Goal: Transaction & Acquisition: Purchase product/service

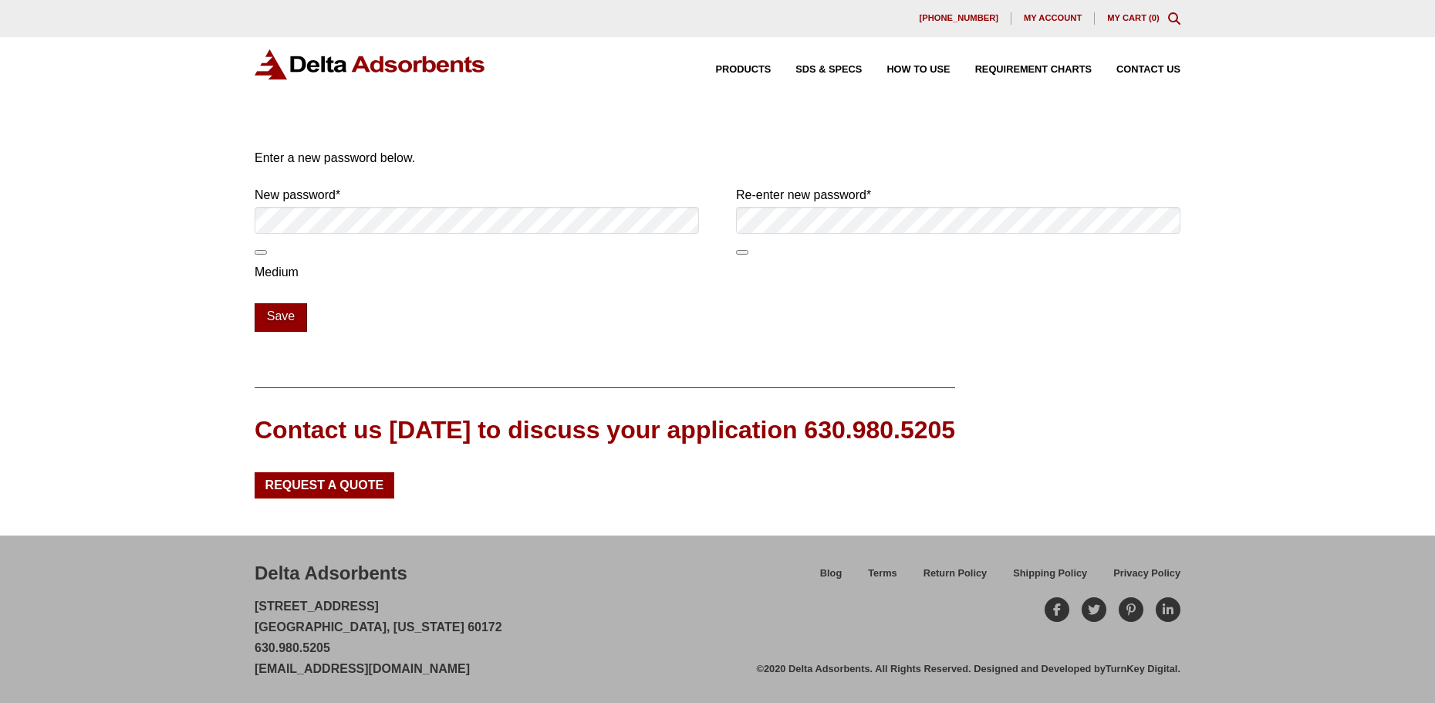
click at [279, 315] on button "Save" at bounding box center [281, 317] width 52 height 29
click at [275, 312] on button "Save" at bounding box center [281, 317] width 52 height 29
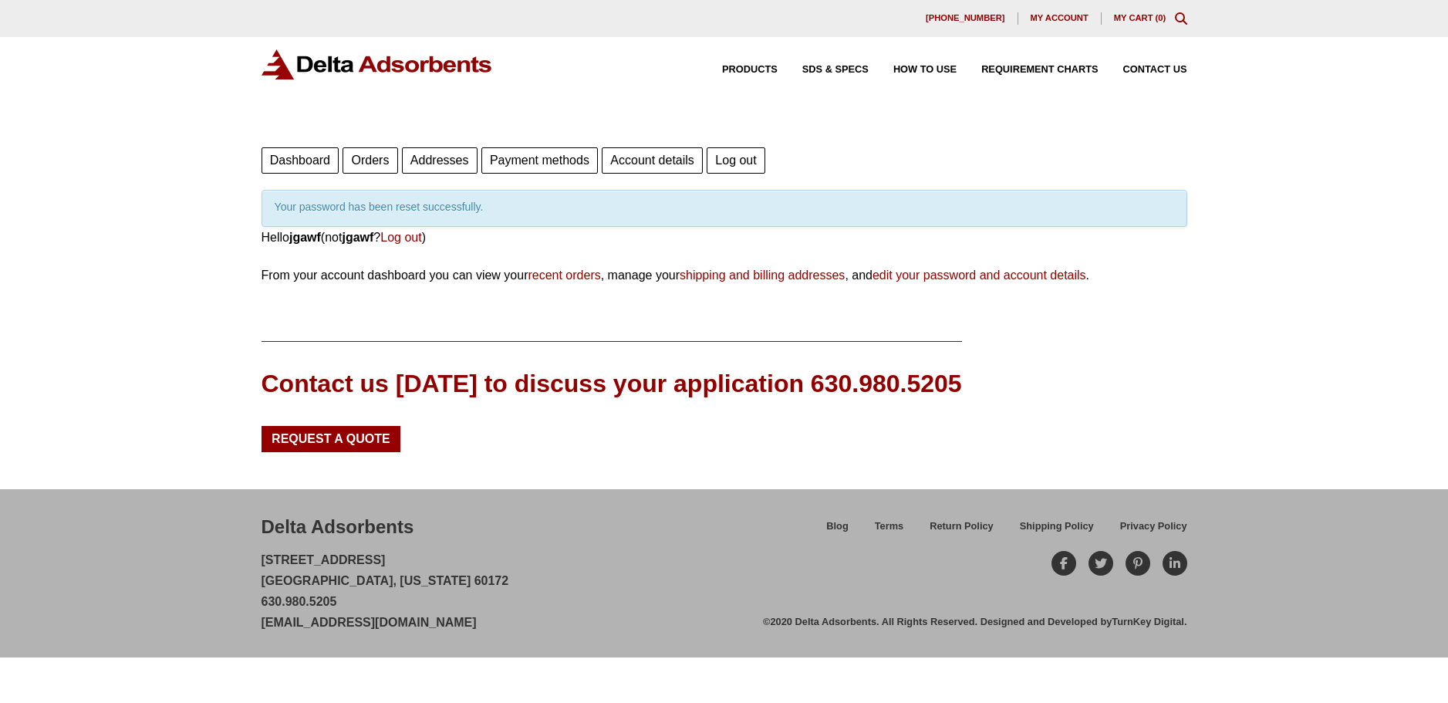
click at [1055, 18] on span "My account" at bounding box center [1060, 18] width 58 height 8
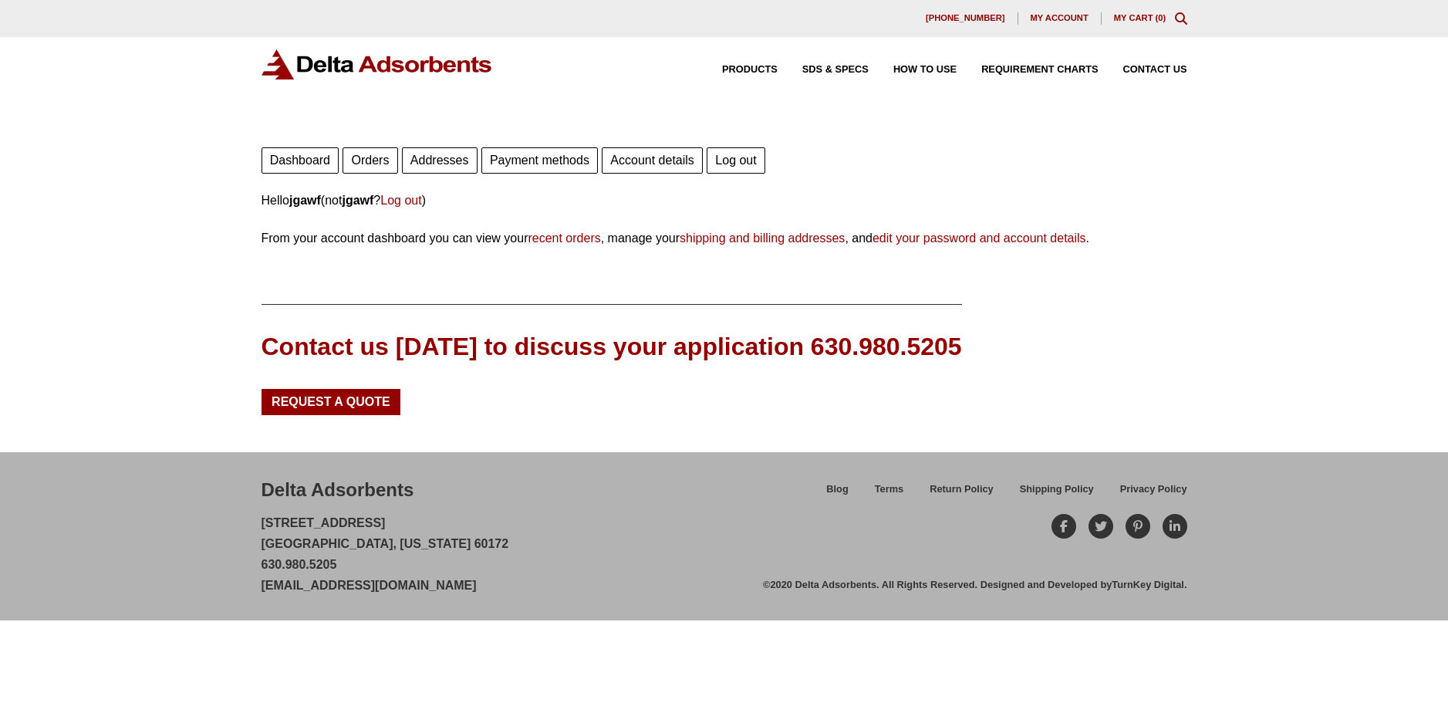
click at [565, 240] on link "recent orders" at bounding box center [564, 237] width 73 height 13
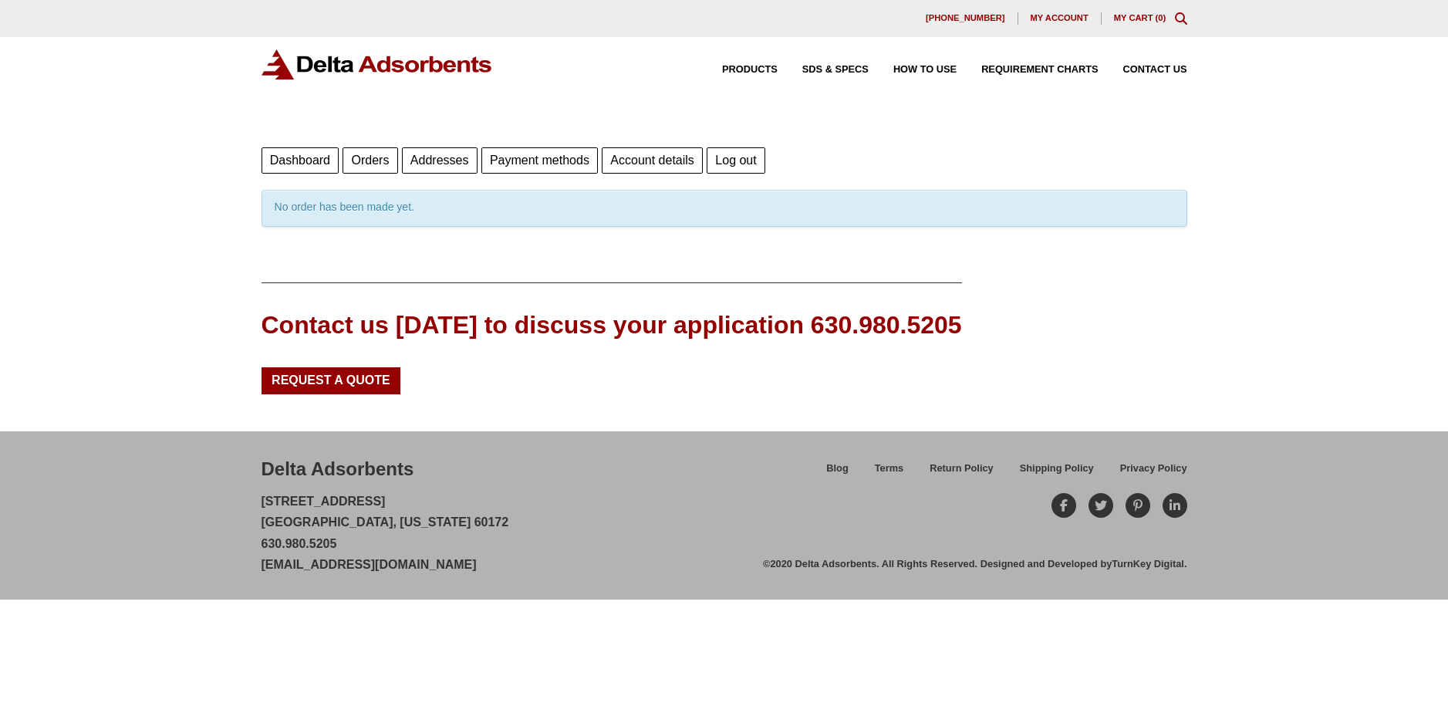
click at [376, 161] on link "Orders" at bounding box center [370, 160] width 55 height 26
click at [647, 157] on link "Account details" at bounding box center [652, 160] width 101 height 26
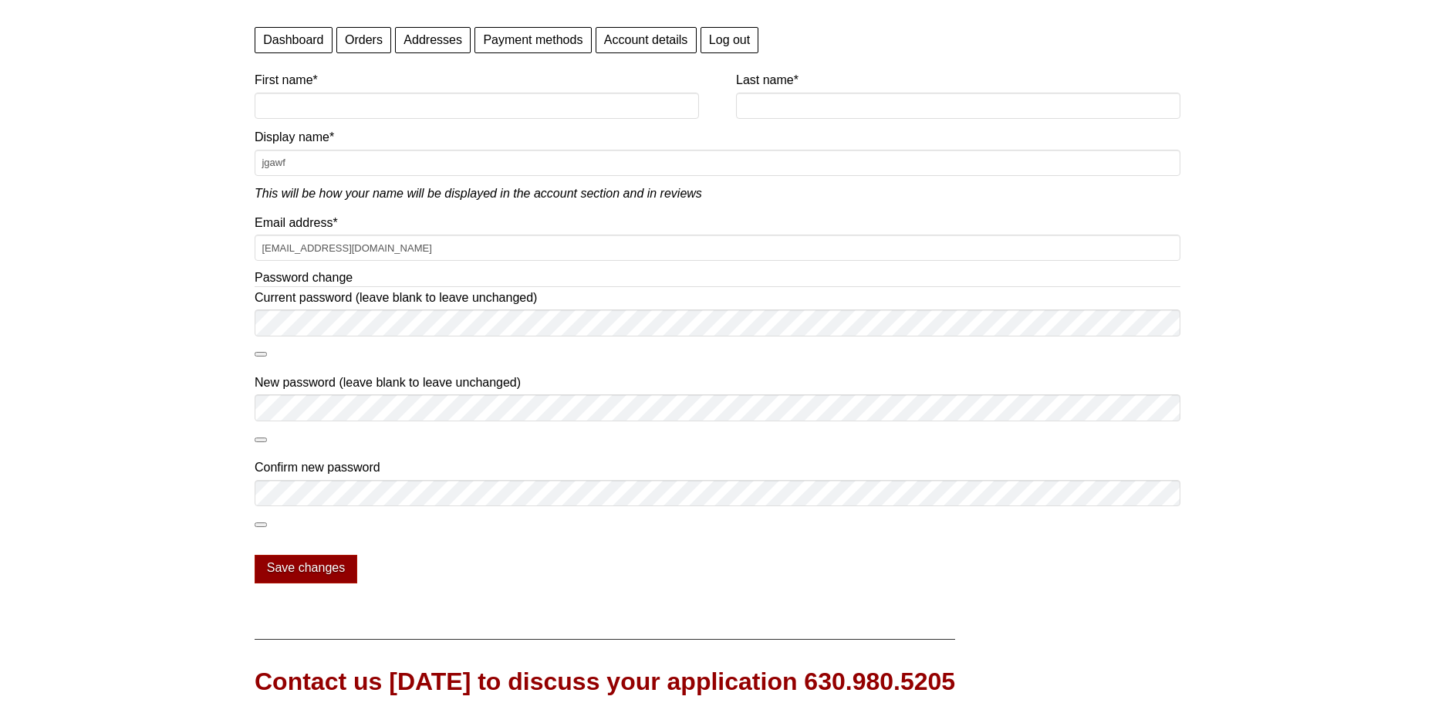
scroll to position [77, 0]
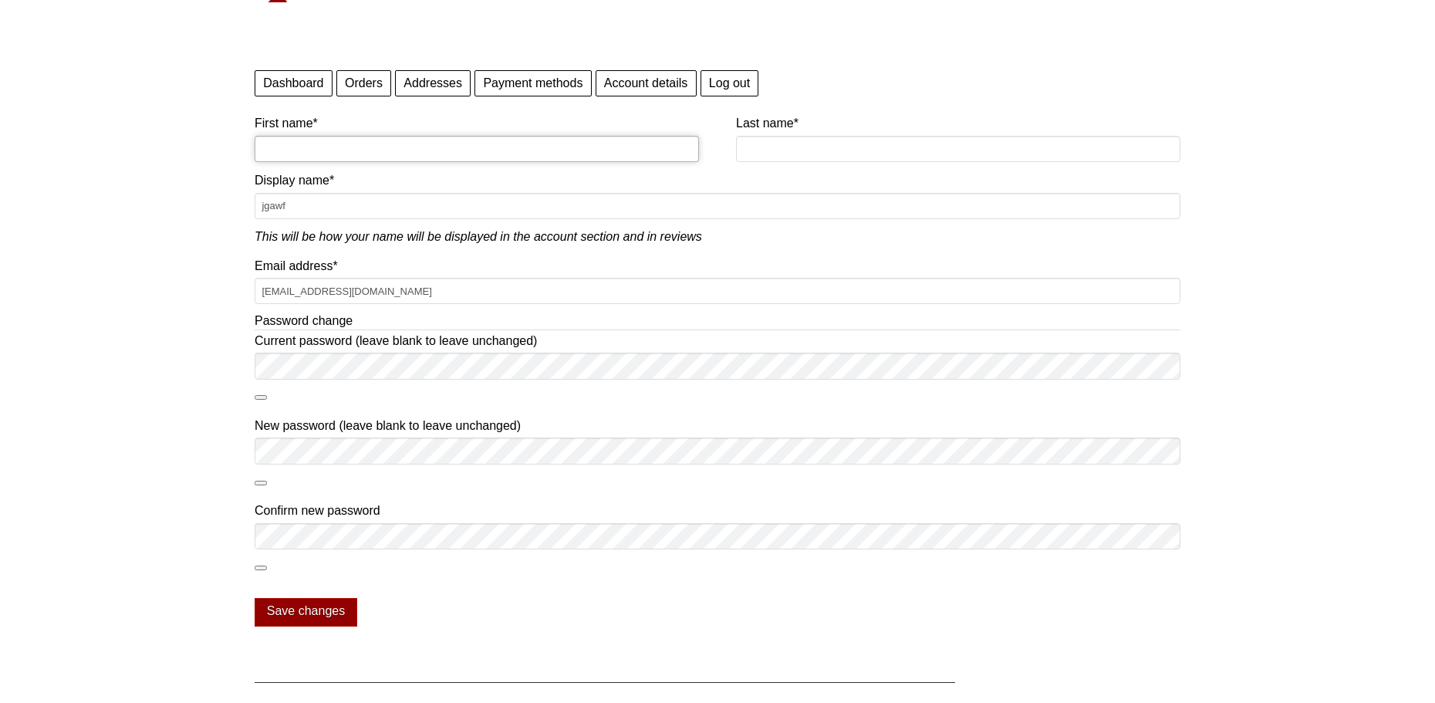
click at [322, 143] on input "First name *" at bounding box center [477, 149] width 444 height 26
type input "John"
type input "Gawf"
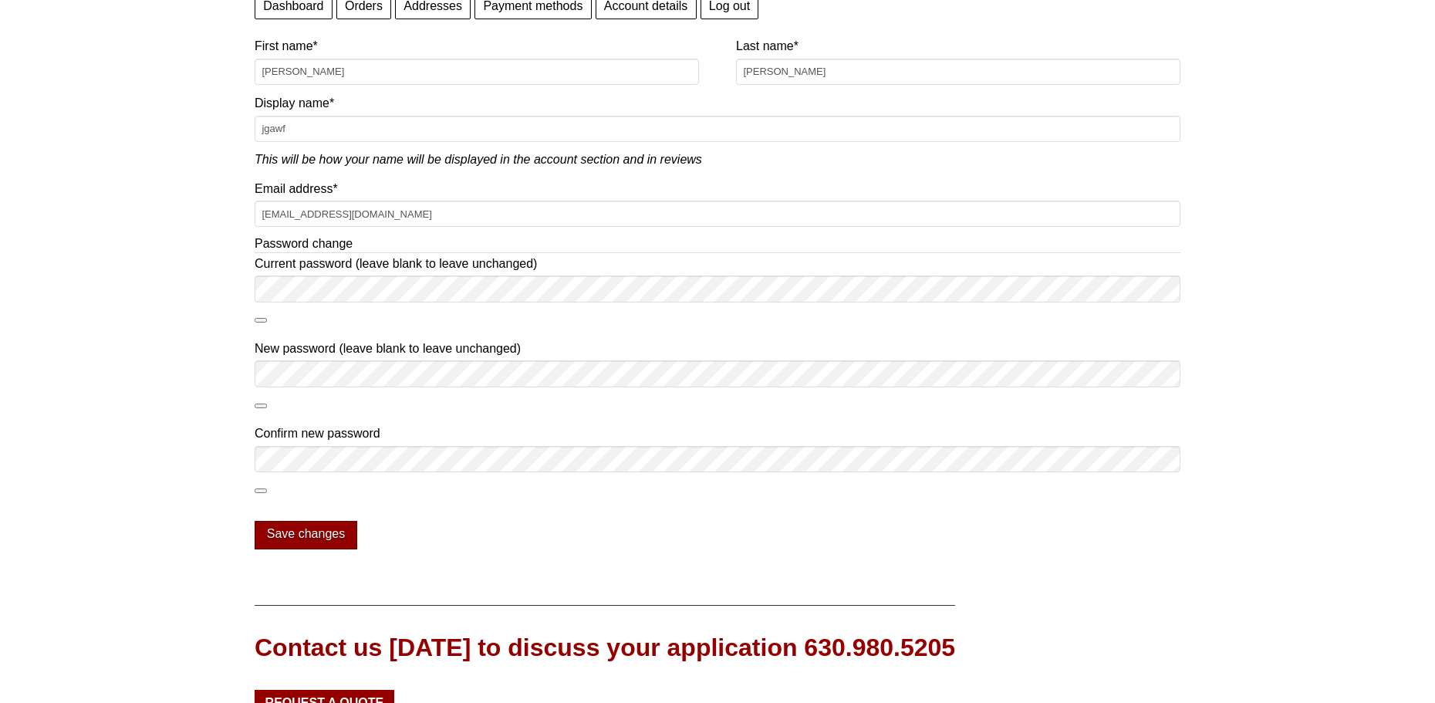
click at [311, 540] on button "Save changes" at bounding box center [306, 535] width 103 height 29
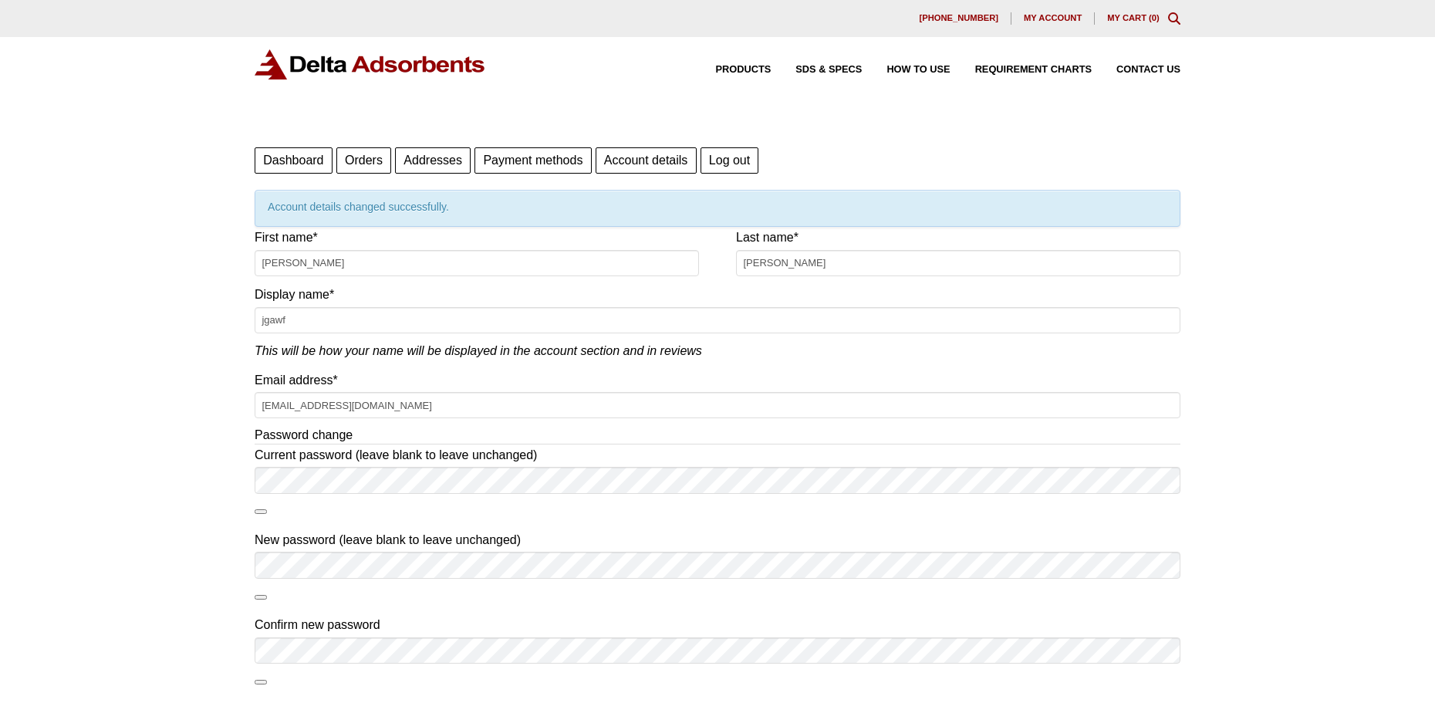
click at [288, 157] on link "Dashboard" at bounding box center [294, 160] width 78 height 26
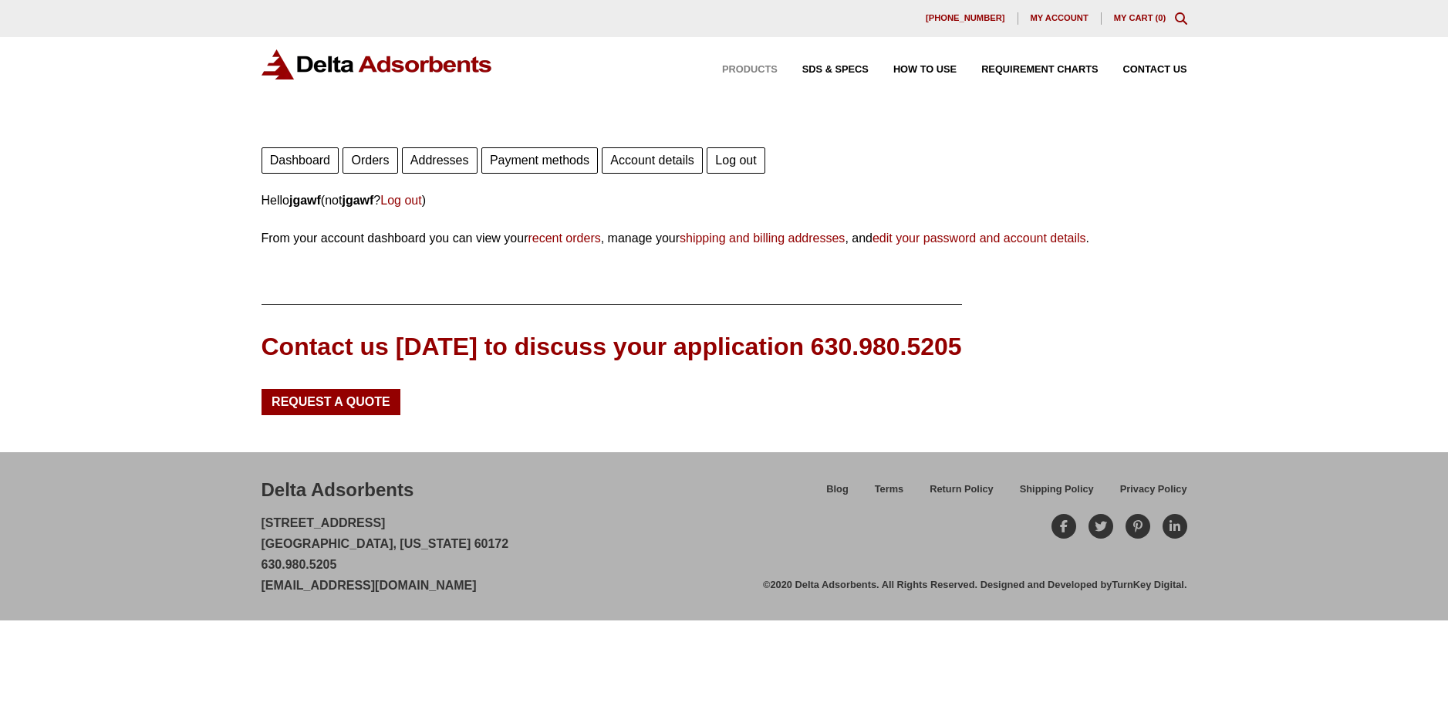
click at [764, 69] on span "Products" at bounding box center [750, 70] width 56 height 10
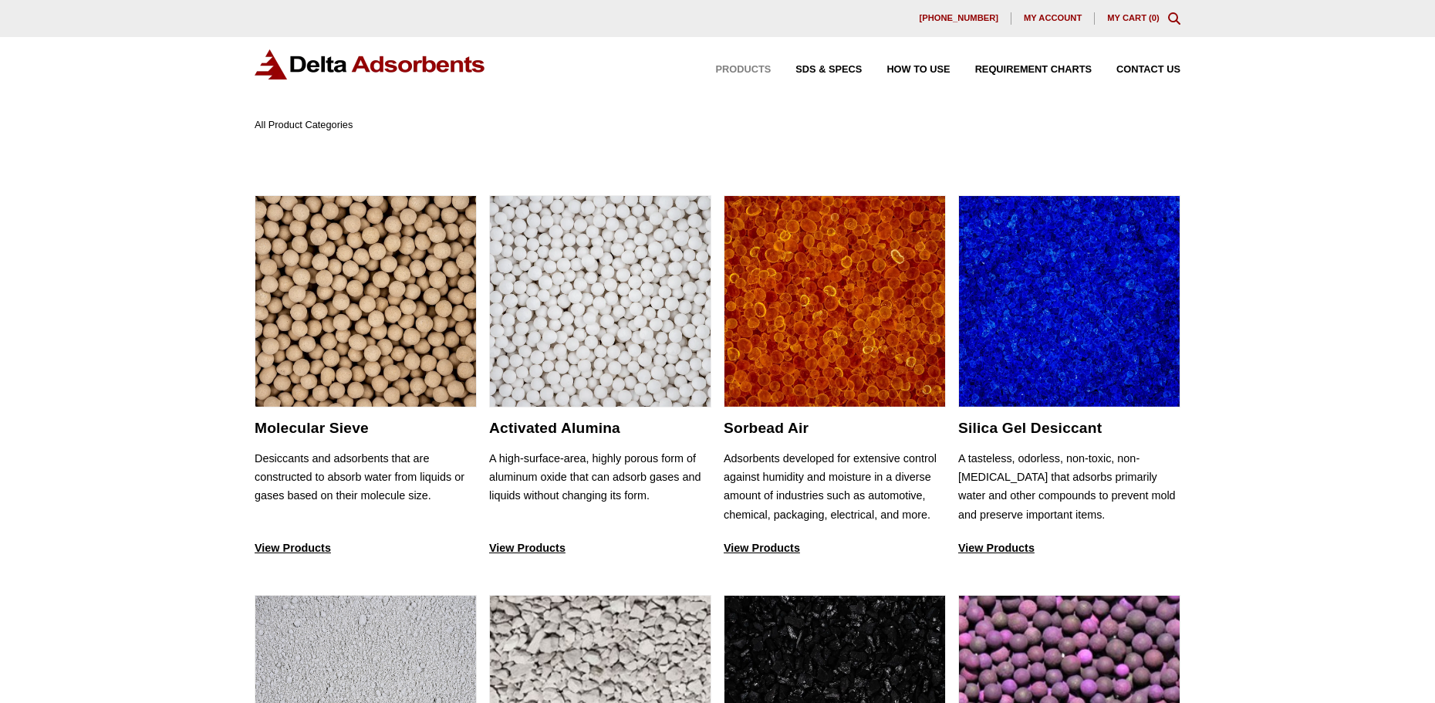
click at [354, 120] on div "All Product Categories" at bounding box center [718, 124] width 926 height 17
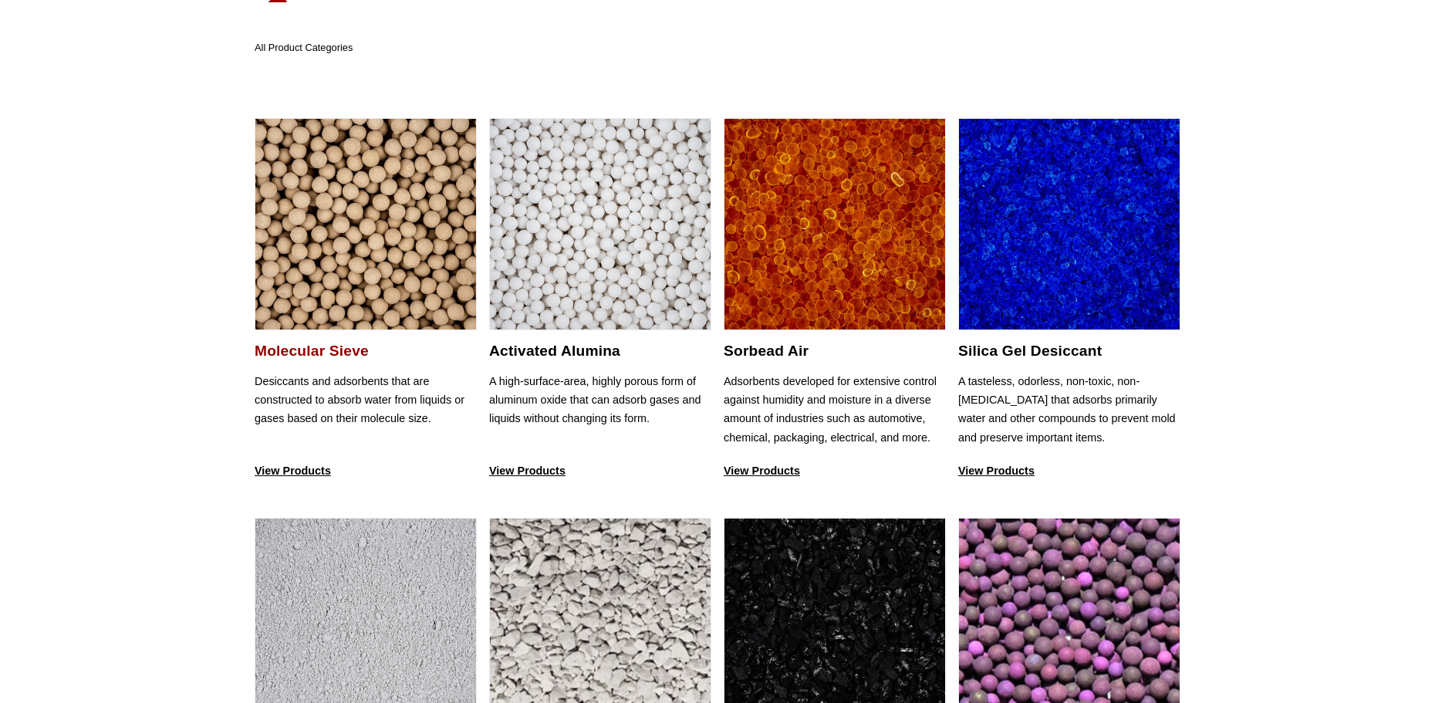
click at [316, 350] on h2 "Molecular Sieve" at bounding box center [366, 351] width 222 height 18
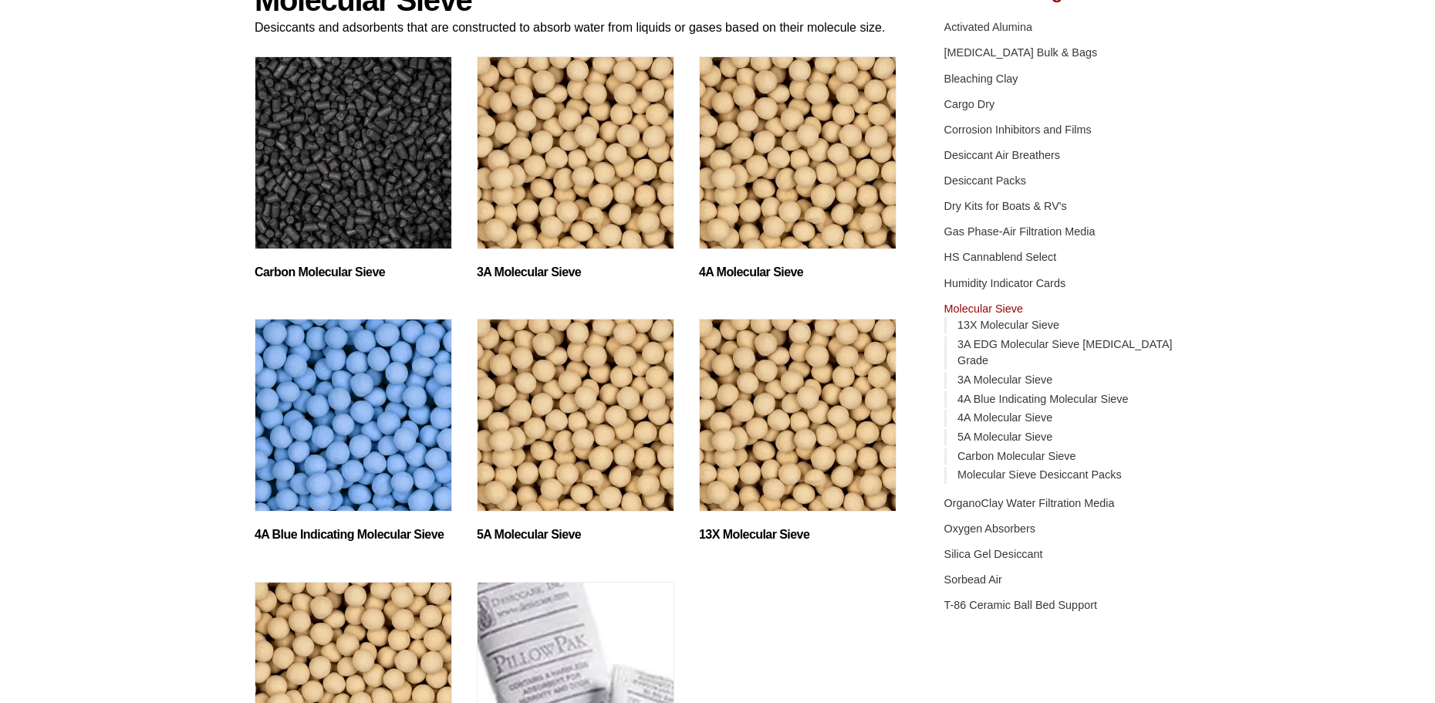
scroll to position [154, 0]
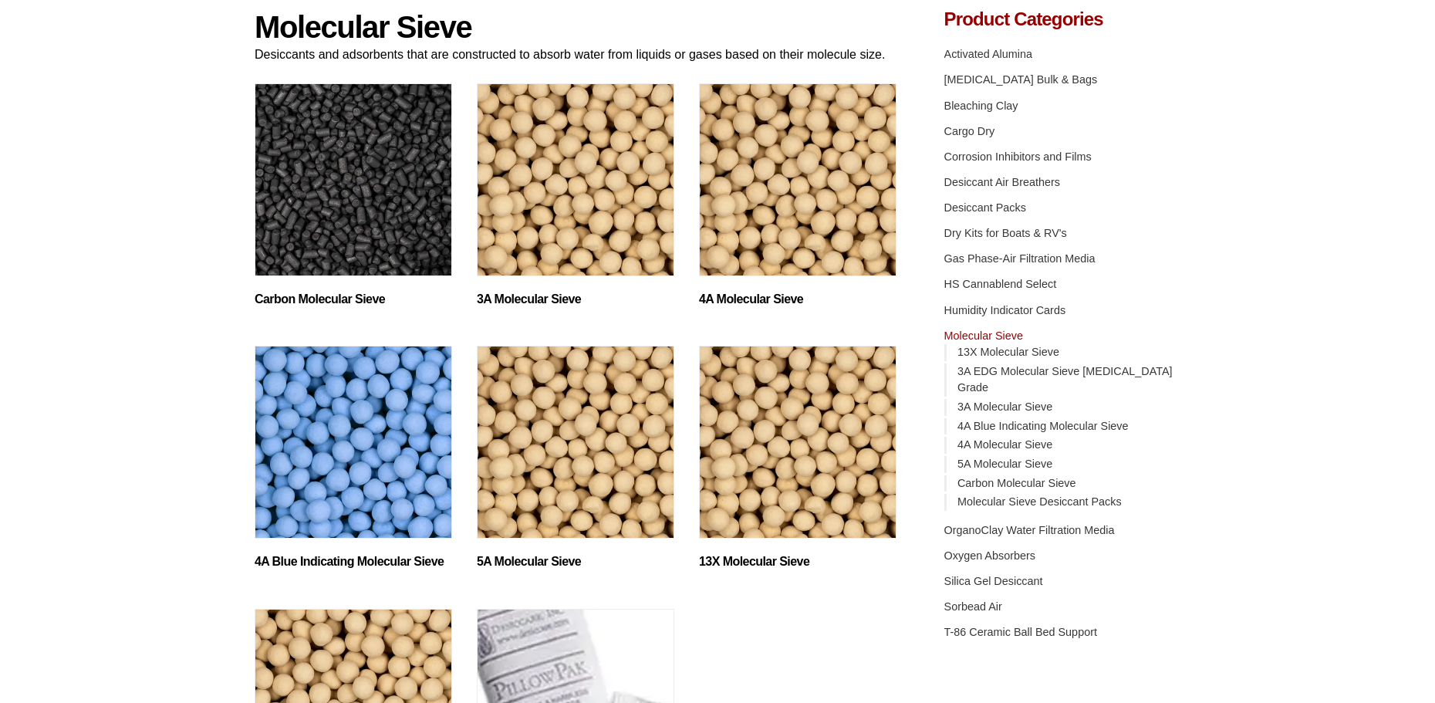
click at [872, 228] on img "Visit product category 4A Molecular Sieve" at bounding box center [797, 179] width 197 height 193
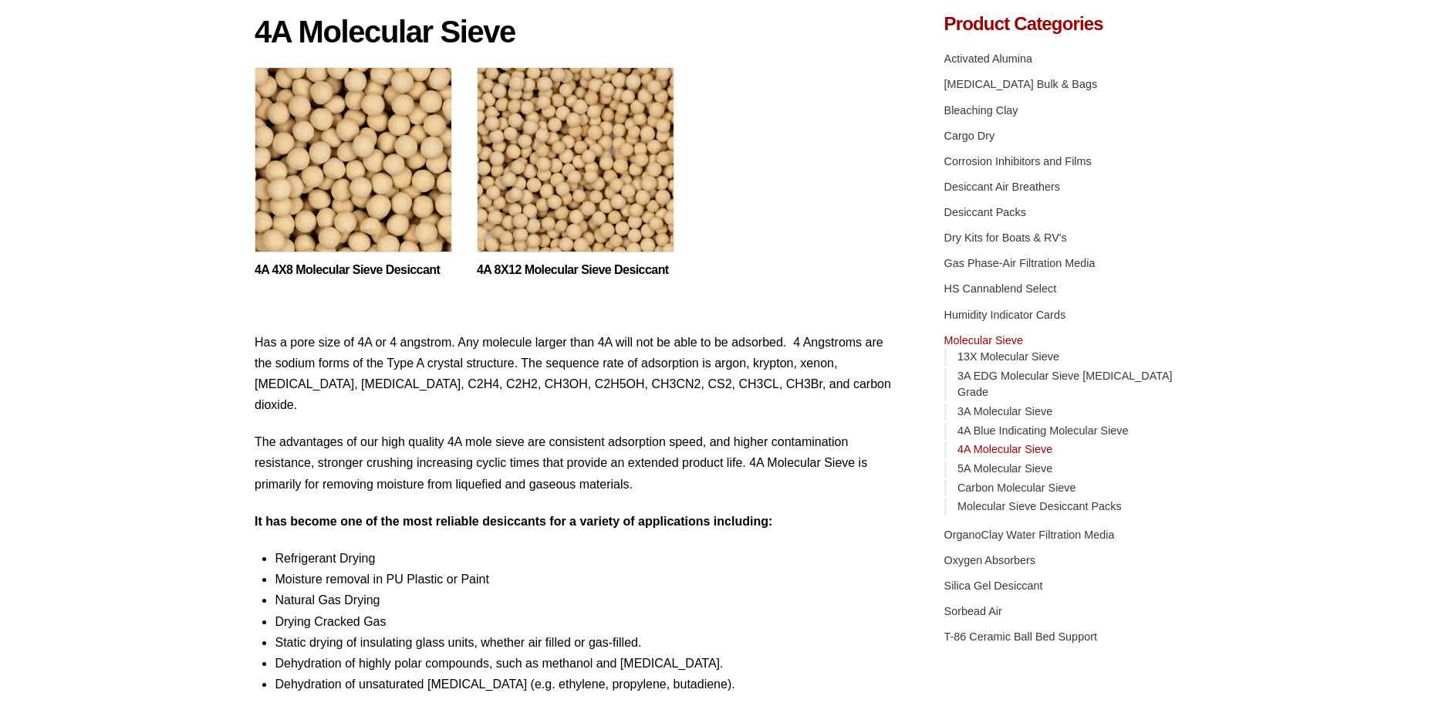
scroll to position [154, 0]
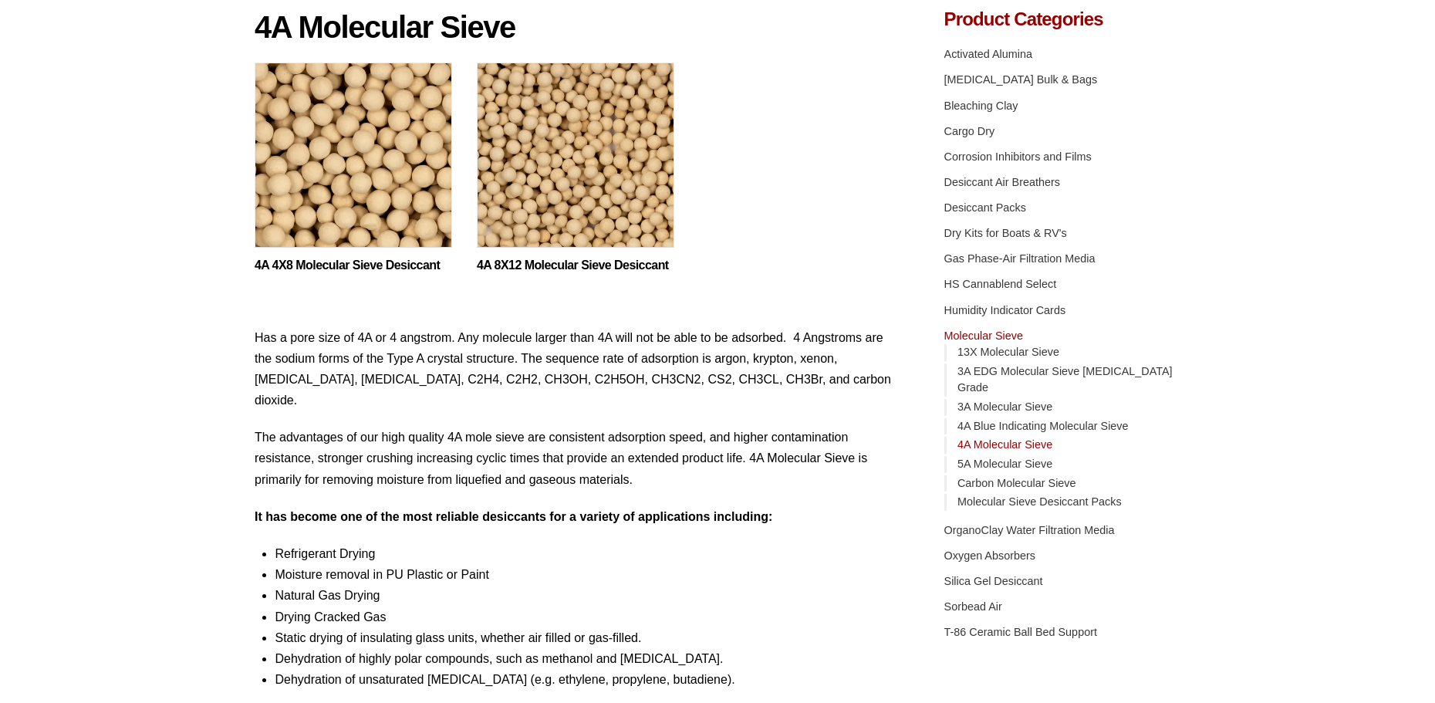
click at [558, 166] on img at bounding box center [575, 158] width 197 height 193
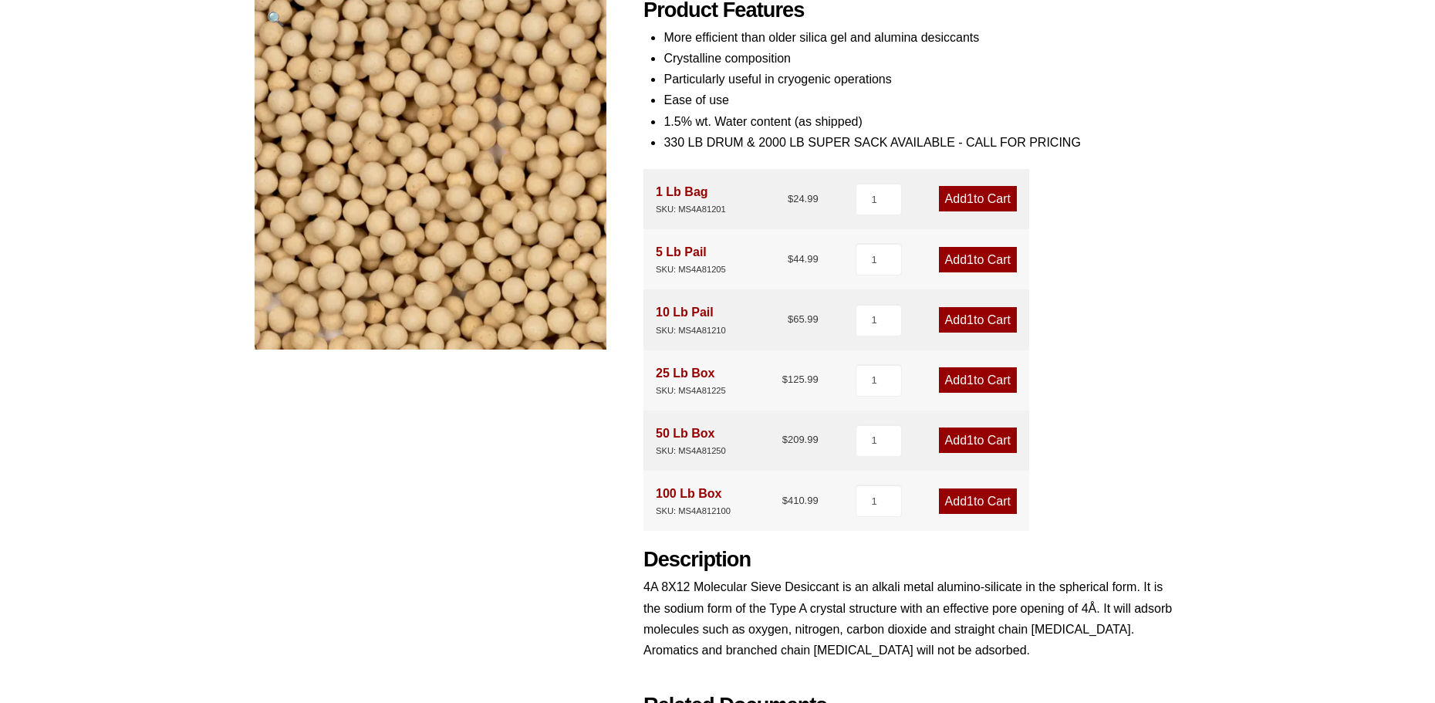
scroll to position [231, 0]
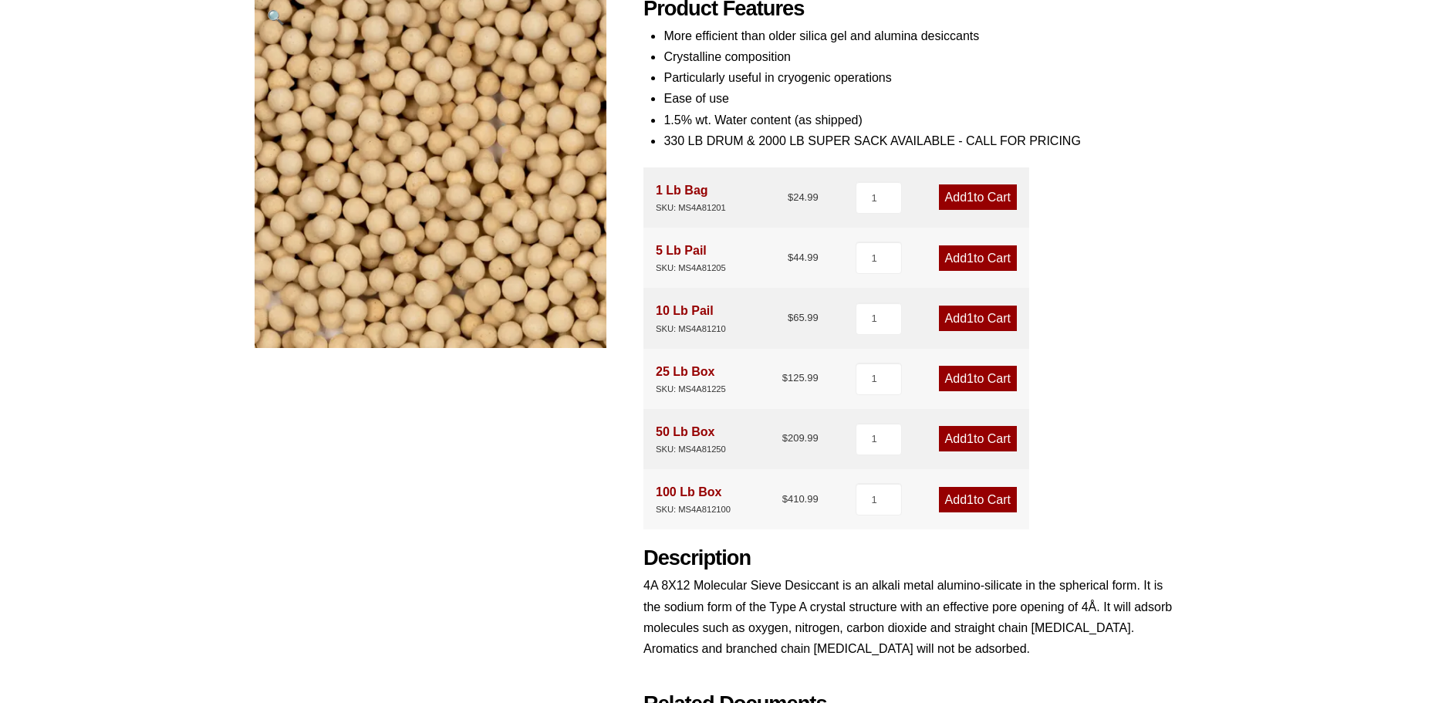
click at [977, 493] on link "Add 1 to Cart" at bounding box center [978, 499] width 78 height 25
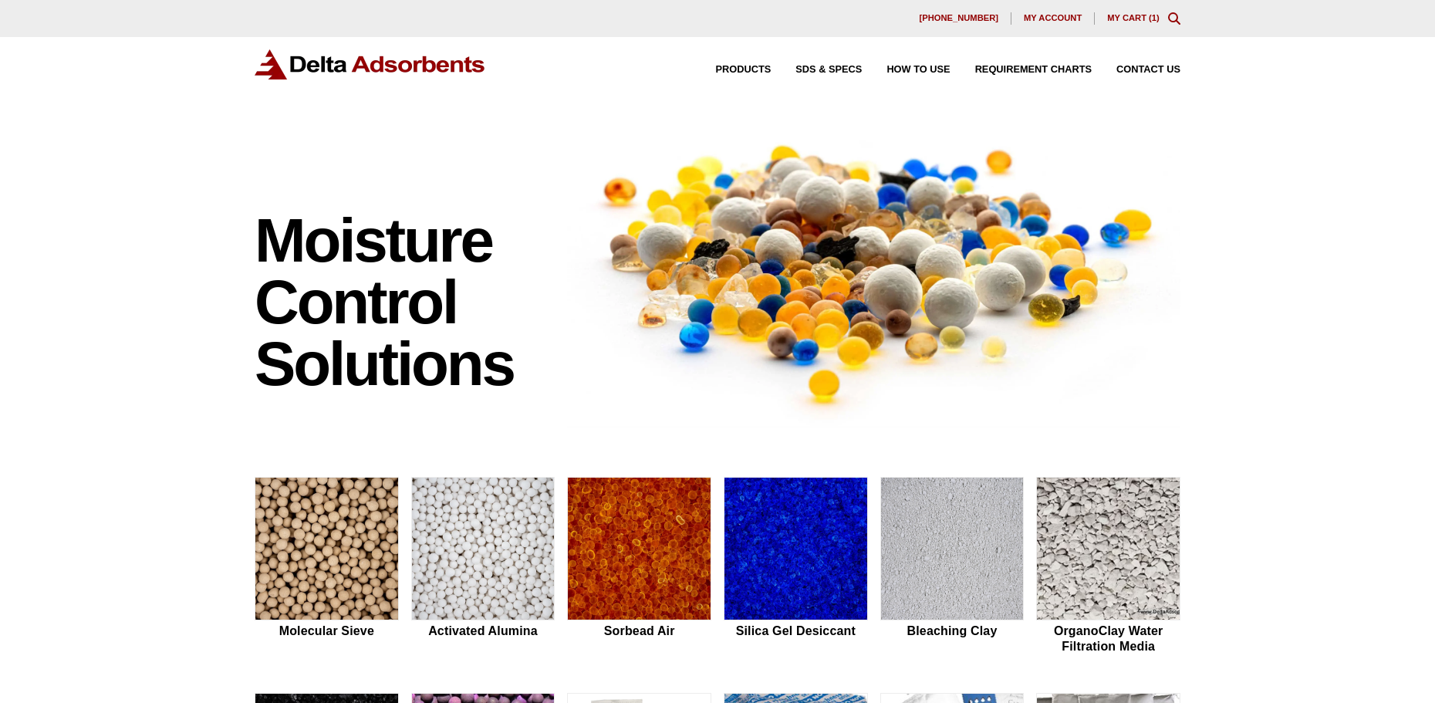
click at [1136, 15] on link "My Cart ( 1 )" at bounding box center [1133, 17] width 52 height 9
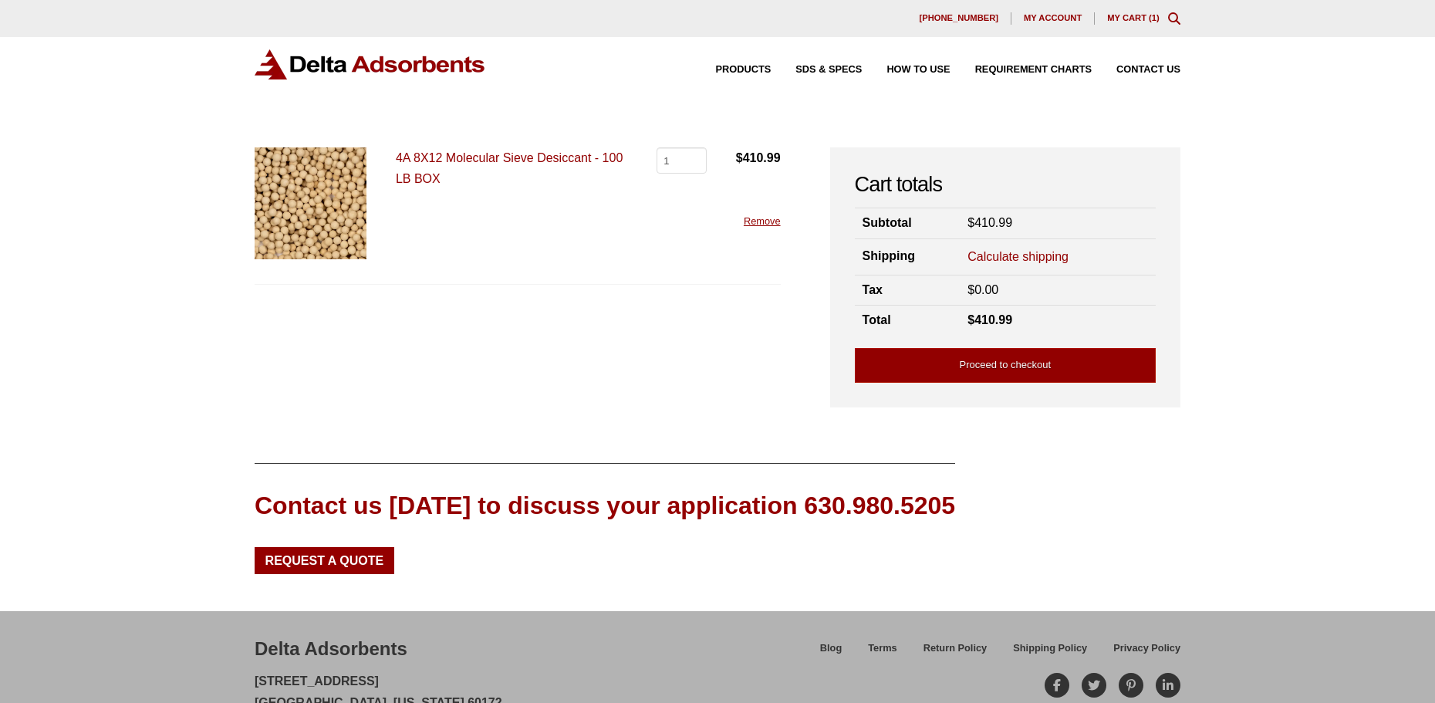
click at [1001, 250] on link "Calculate shipping" at bounding box center [1017, 256] width 101 height 17
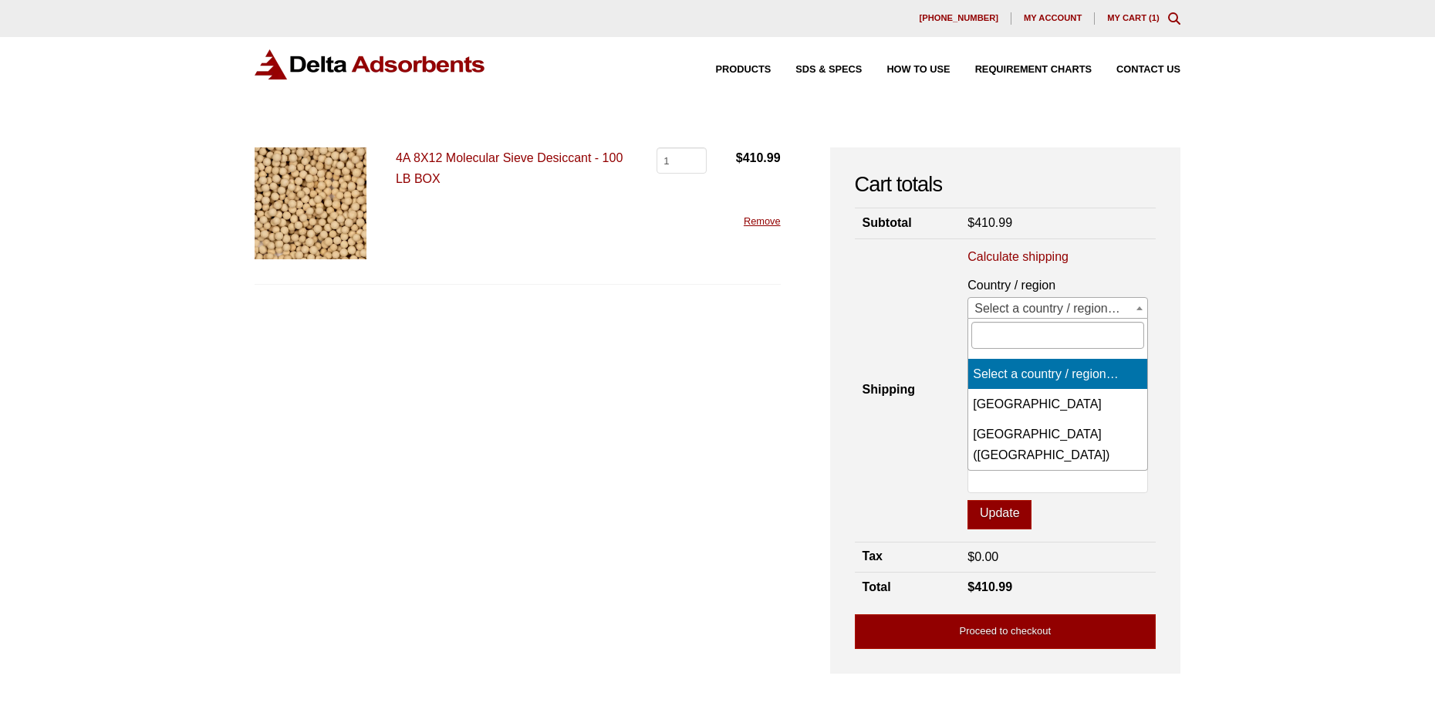
click at [1135, 309] on span at bounding box center [1139, 308] width 15 height 20
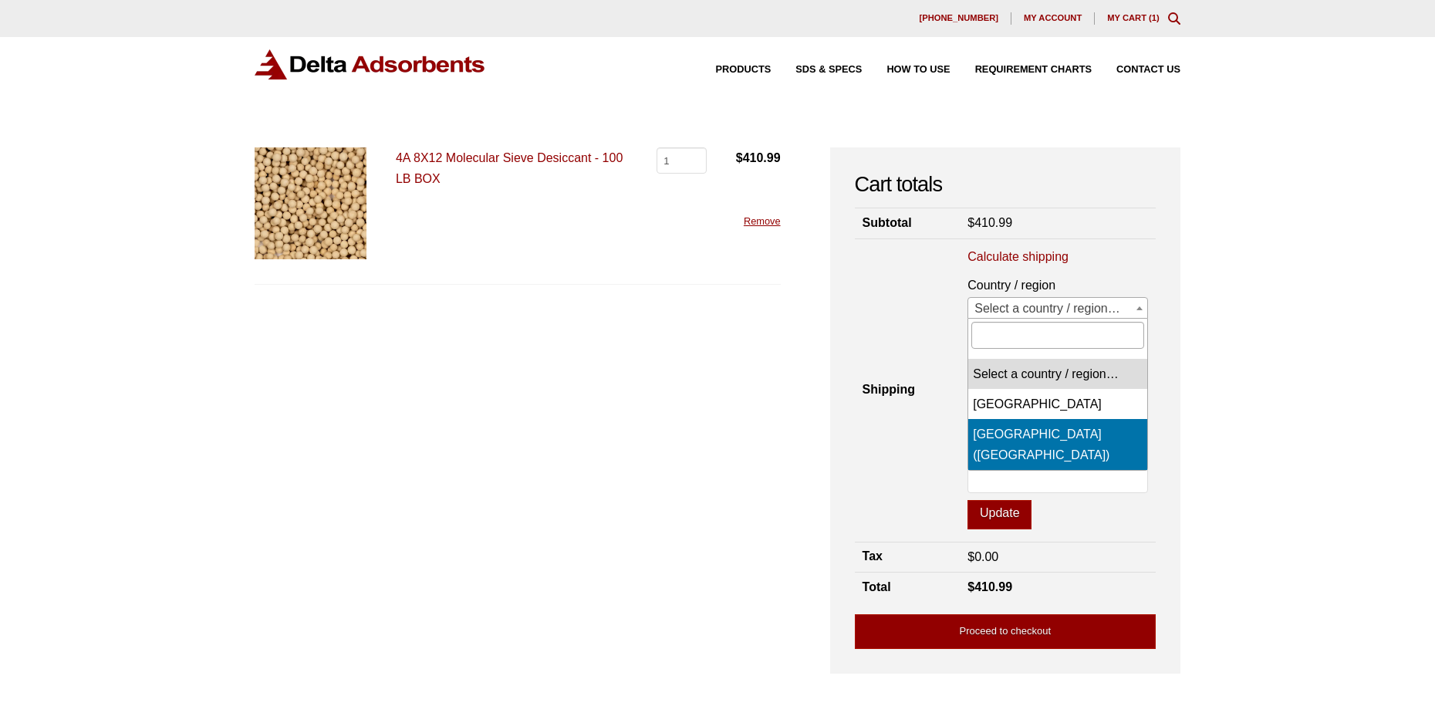
select select "US"
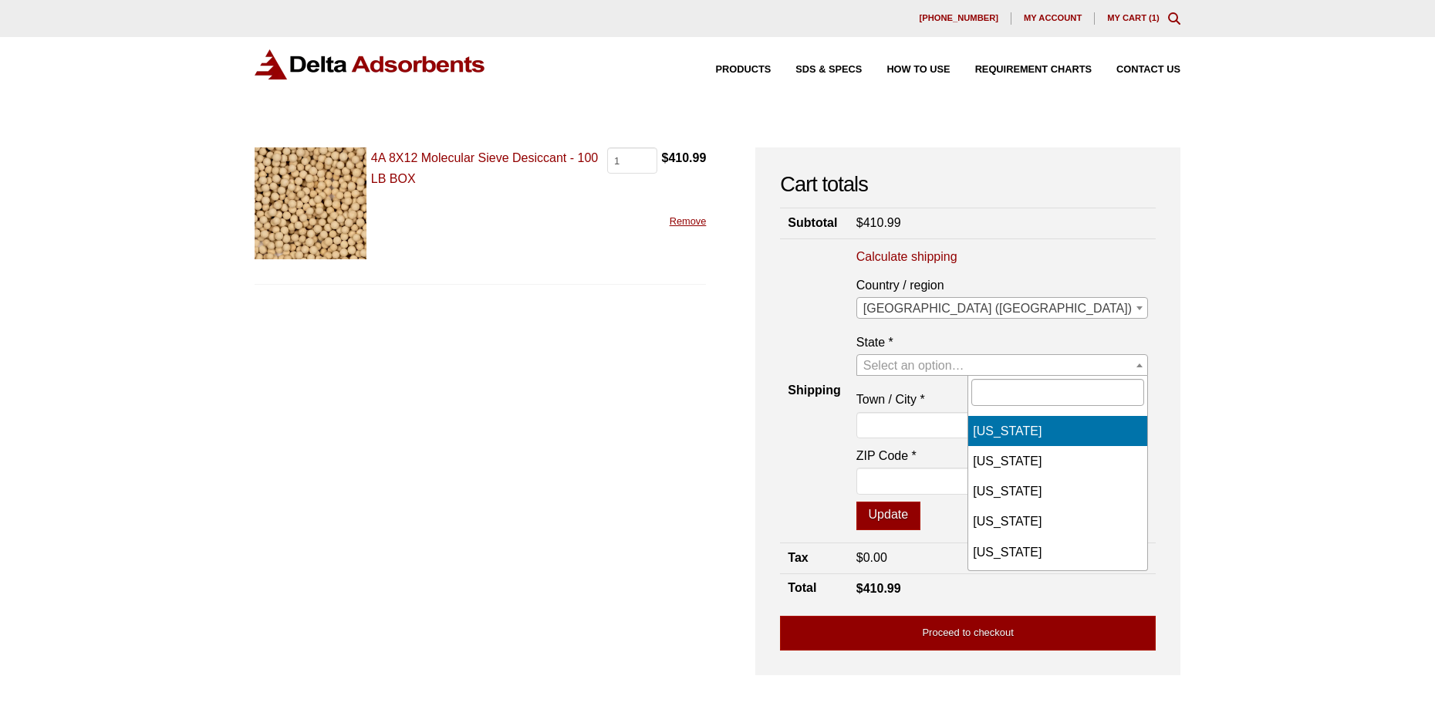
click at [1132, 364] on span at bounding box center [1139, 365] width 15 height 20
select select "NE"
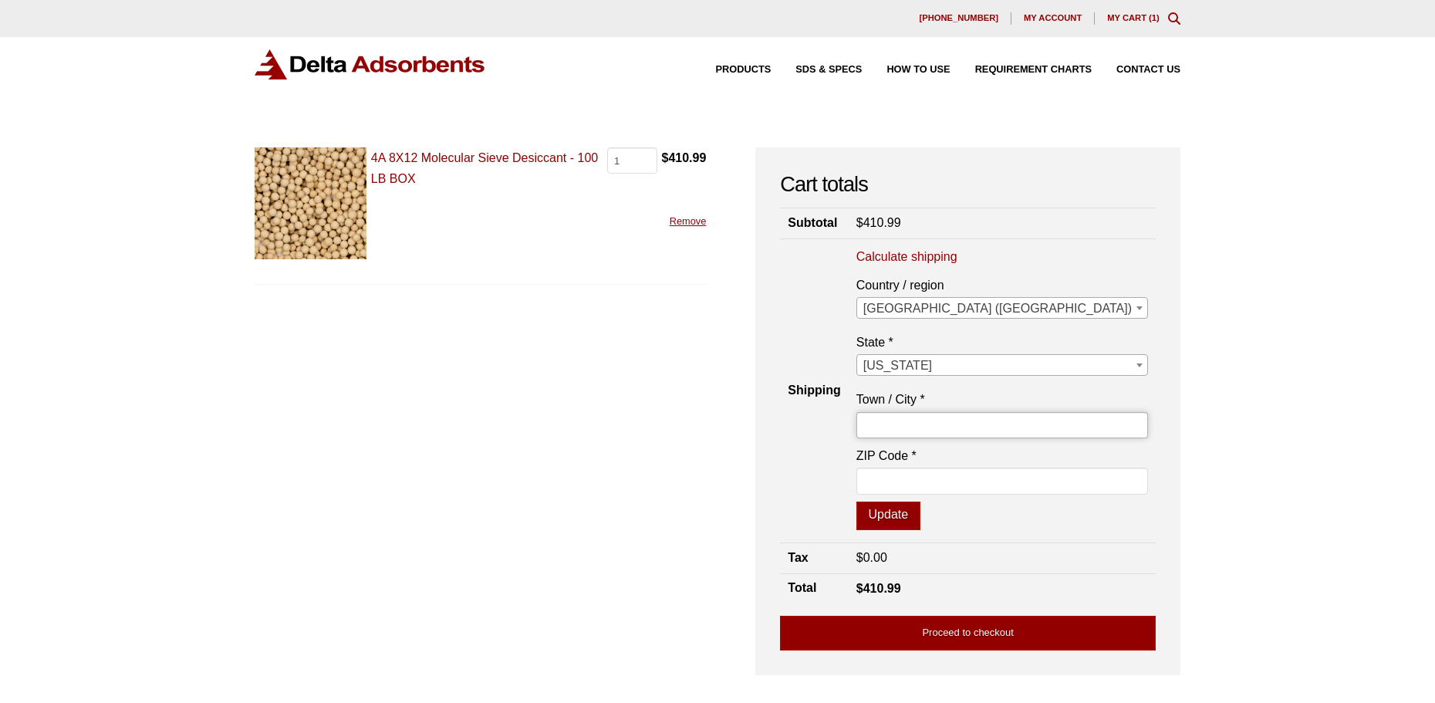
click at [1033, 427] on input "Town / City *" at bounding box center [1002, 425] width 292 height 26
type input "Omaha"
type input "68137"
click at [920, 506] on button "Update" at bounding box center [888, 515] width 64 height 29
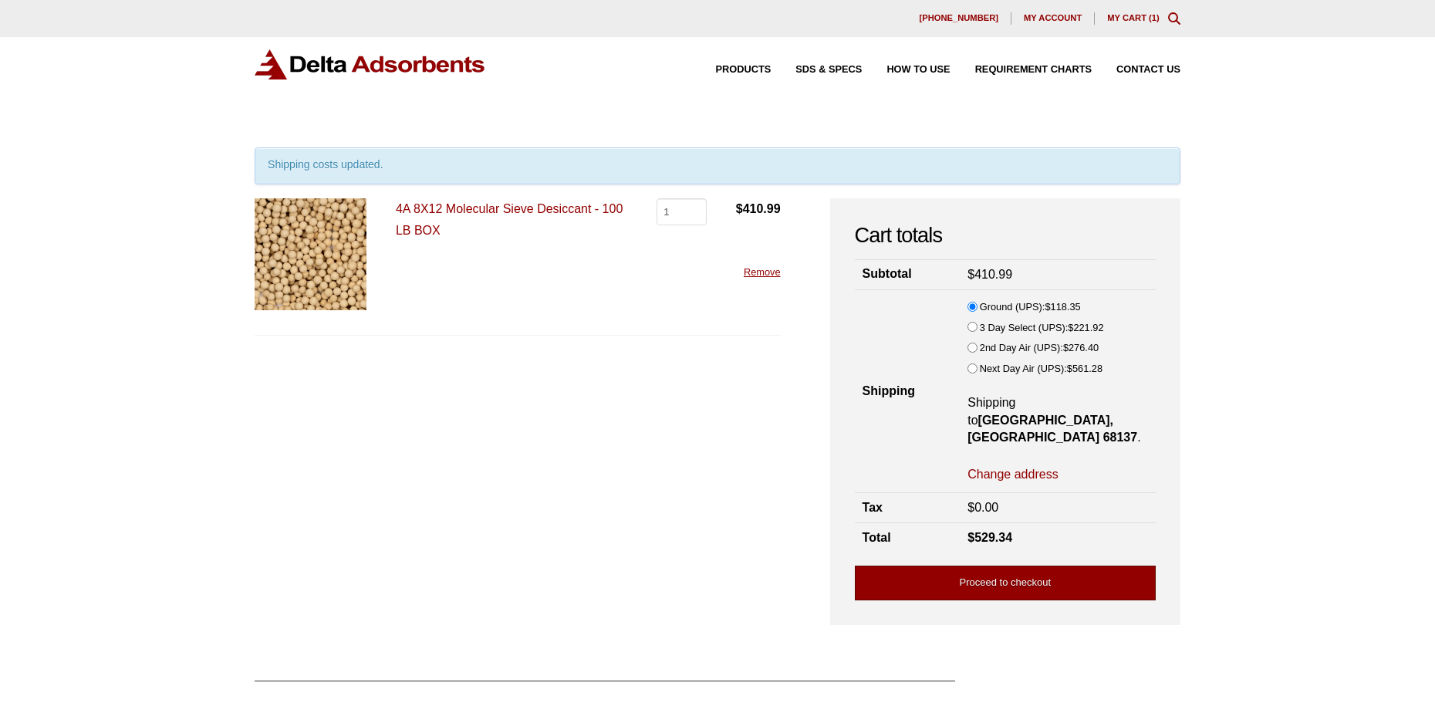
click at [1009, 565] on link "Proceed to checkout" at bounding box center [1005, 582] width 301 height 35
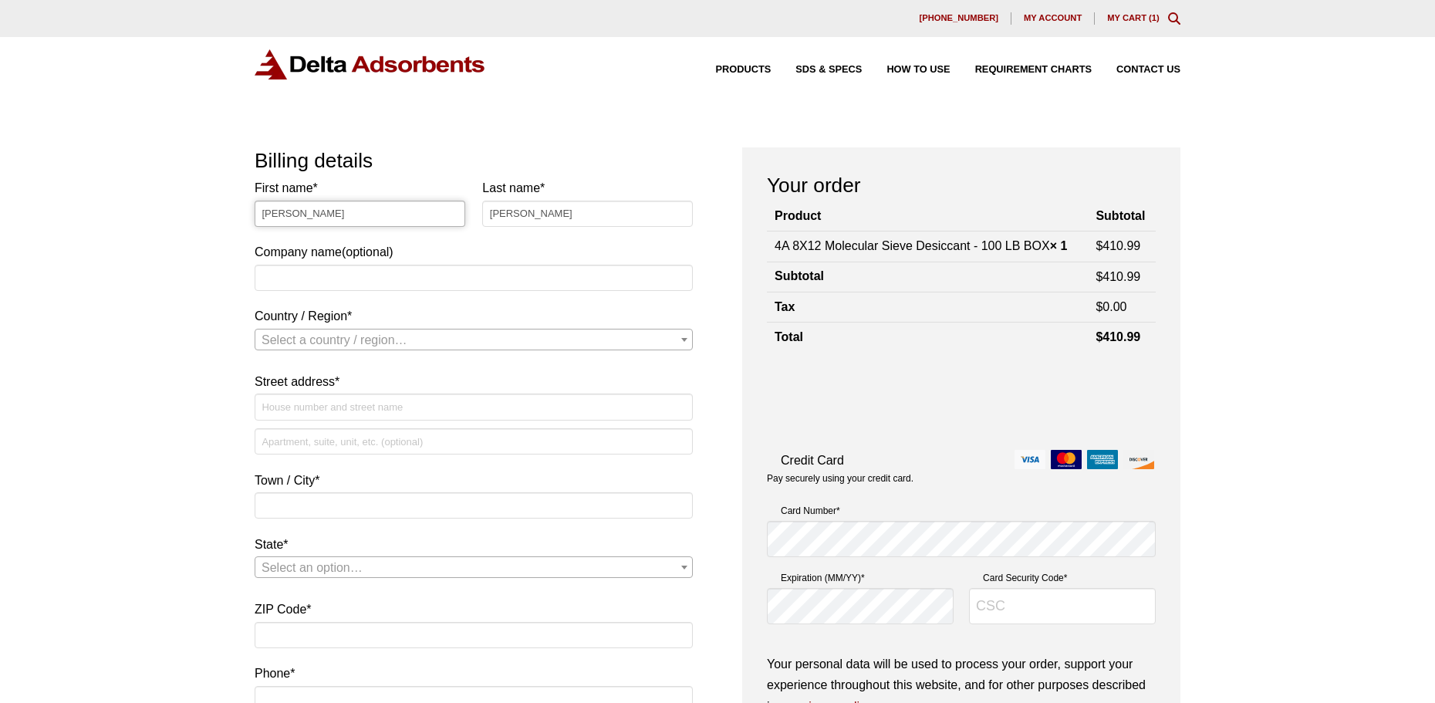
drag, startPoint x: 302, startPoint y: 220, endPoint x: 144, endPoint y: 209, distance: 157.7
click at [144, 209] on div "Our website has detected that you are using an outdated browser that will preve…" at bounding box center [717, 717] width 1435 height 1434
type input "David"
click at [580, 215] on input "Gawf" at bounding box center [587, 214] width 211 height 26
type input "G"
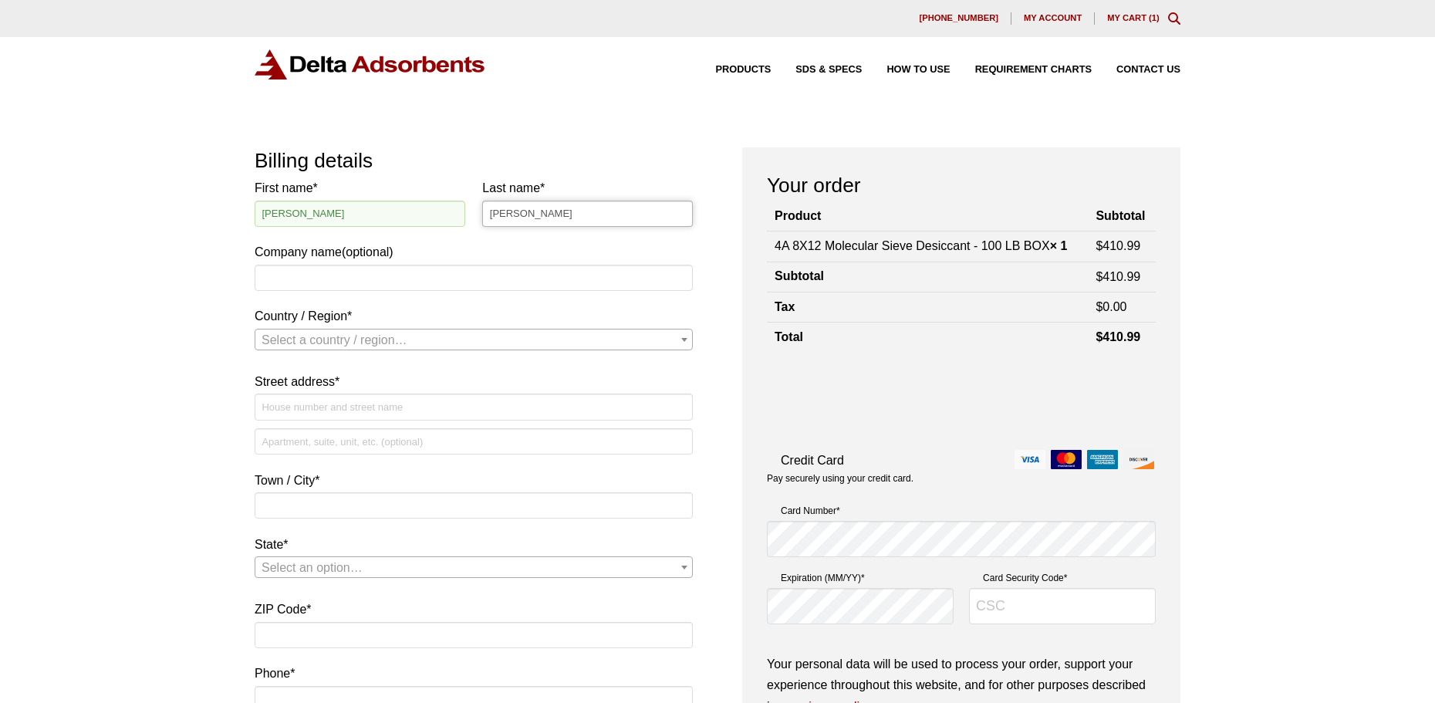
type input "Enholm"
click at [349, 276] on input "Company name (optional)" at bounding box center [474, 278] width 438 height 26
type input "CleanCore Solutions"
select select "US"
type input "[STREET_ADDRESS]"
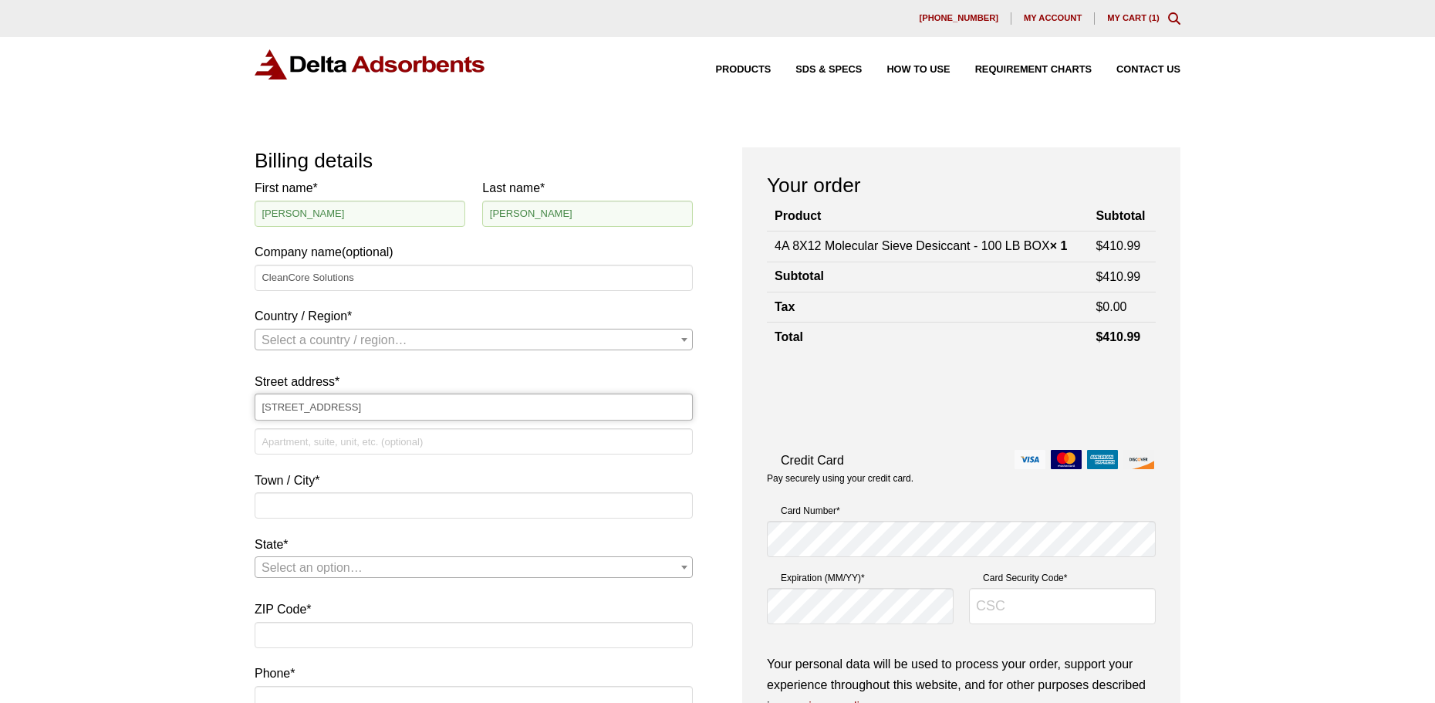
type input "Omaha"
type input "68137"
type input "2159905528"
select select "US"
select select "NE"
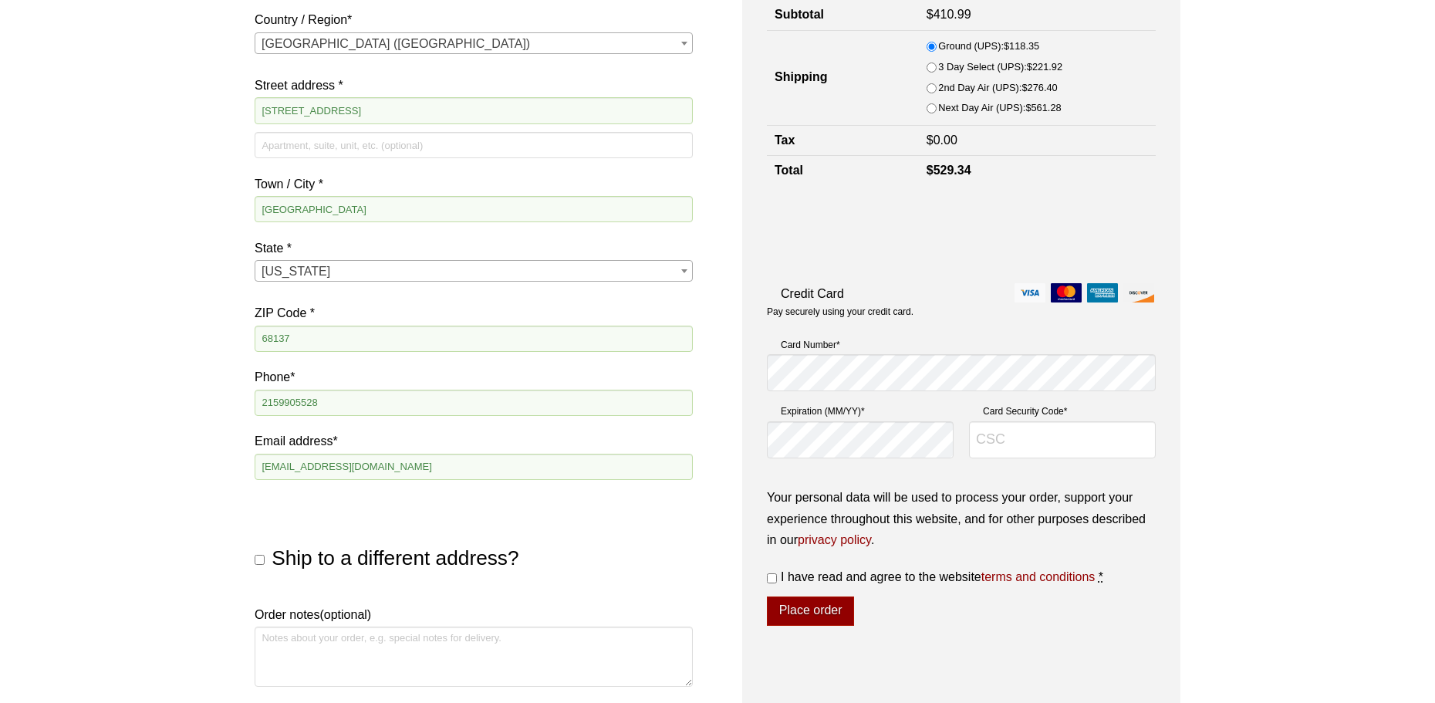
scroll to position [309, 0]
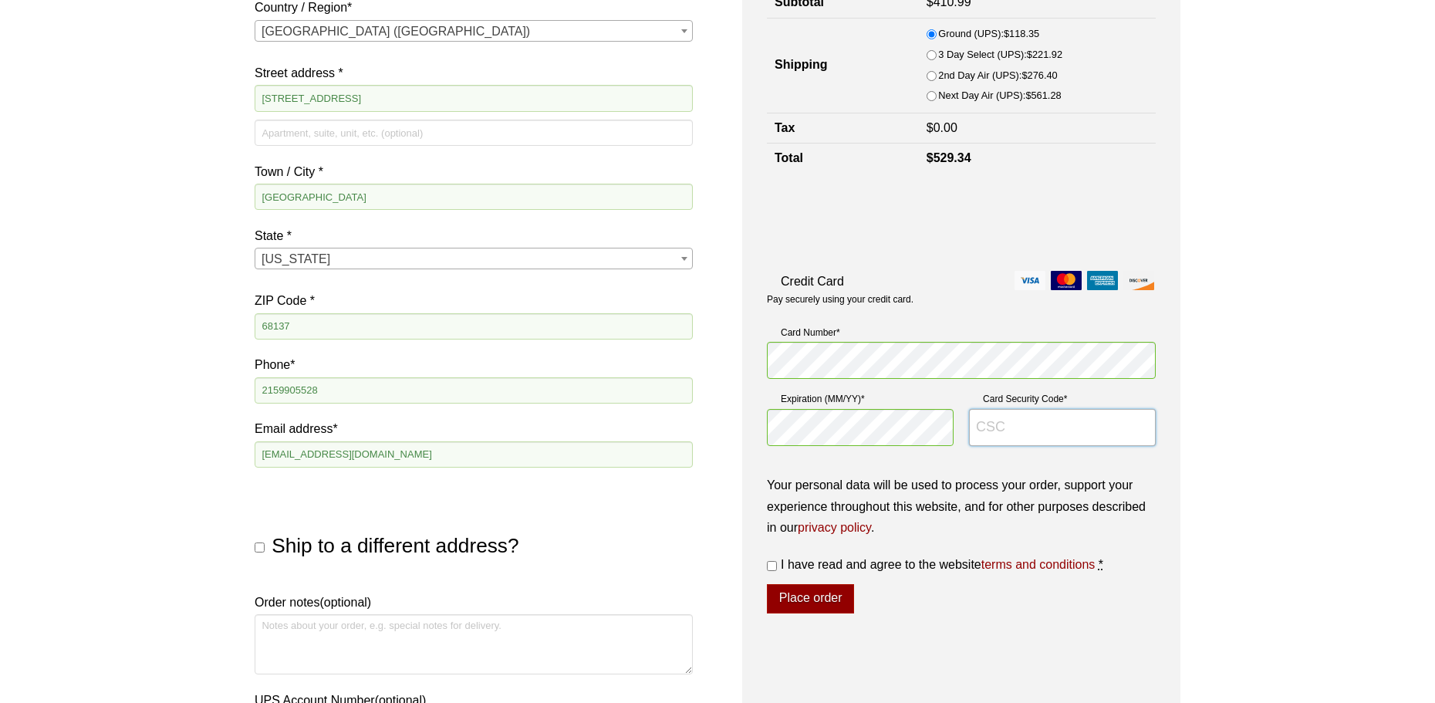
click at [1046, 440] on input "Card Security Code *" at bounding box center [1062, 427] width 187 height 37
type input "367"
click at [768, 566] on input "I have read and agree to the website terms and conditions *" at bounding box center [772, 566] width 10 height 10
checkbox input "true"
click at [808, 598] on button "Place order" at bounding box center [810, 598] width 87 height 29
